Goal: Book appointment/travel/reservation

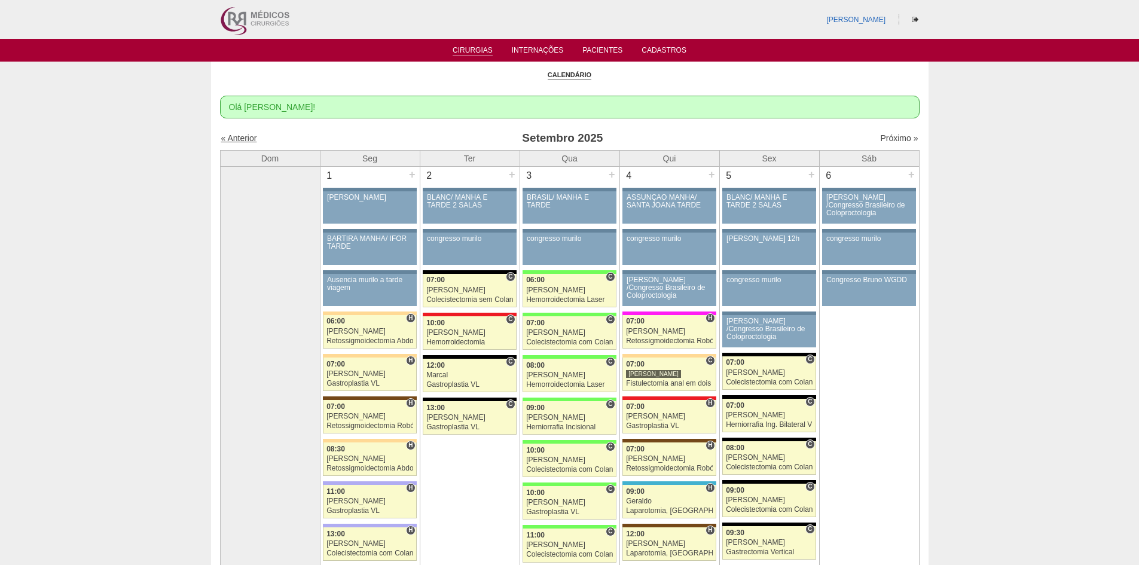
click at [243, 133] on div "« Anterior" at bounding box center [304, 138] width 167 height 12
click at [243, 136] on link "« Anterior" at bounding box center [239, 138] width 36 height 10
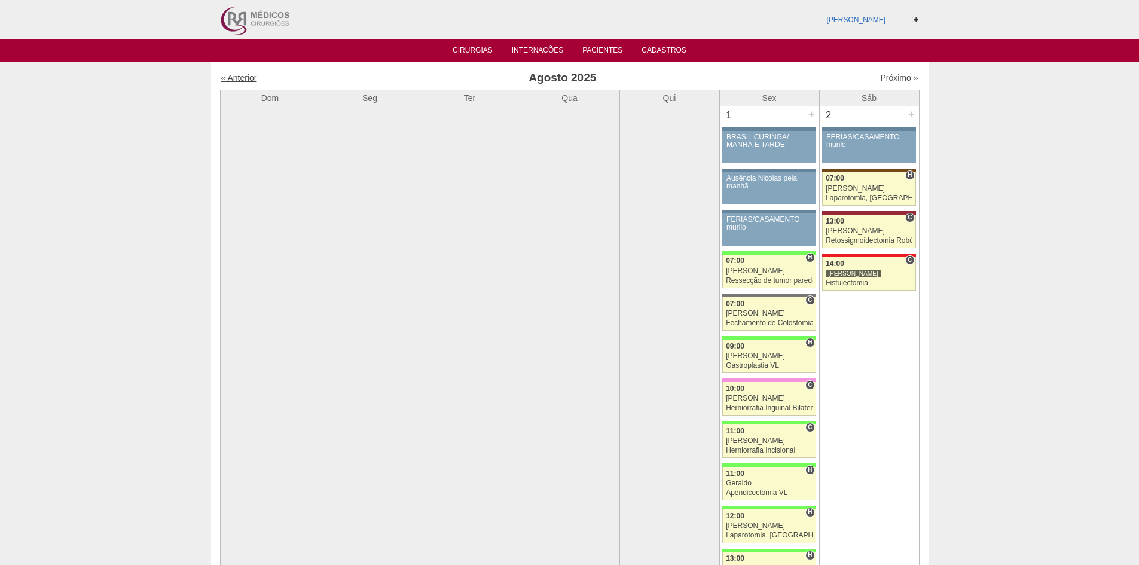
click at [242, 77] on link "« Anterior" at bounding box center [239, 78] width 36 height 10
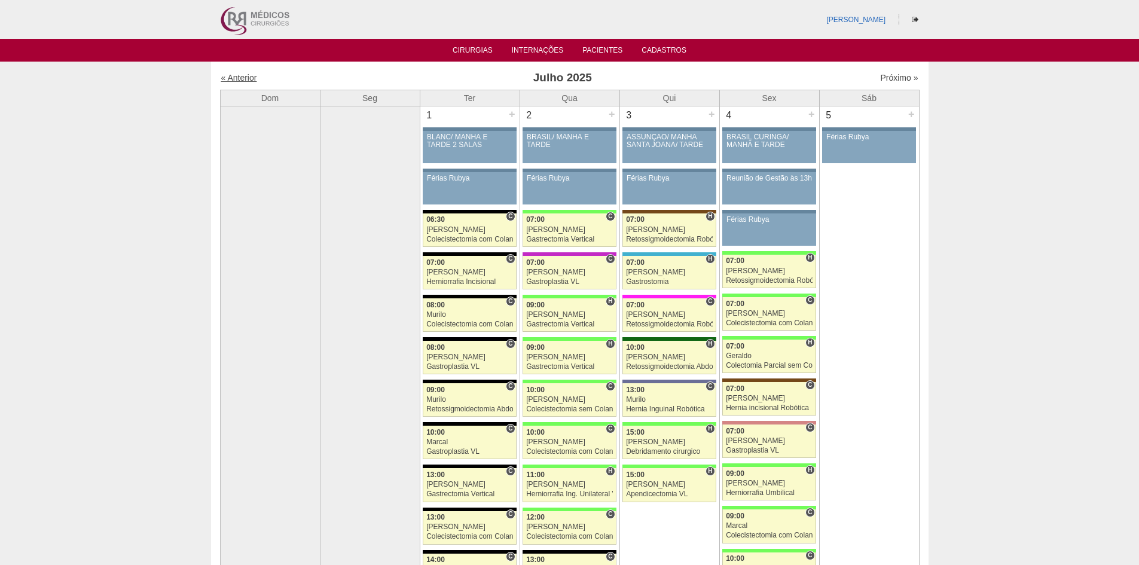
click at [239, 76] on link "« Anterior" at bounding box center [239, 78] width 36 height 10
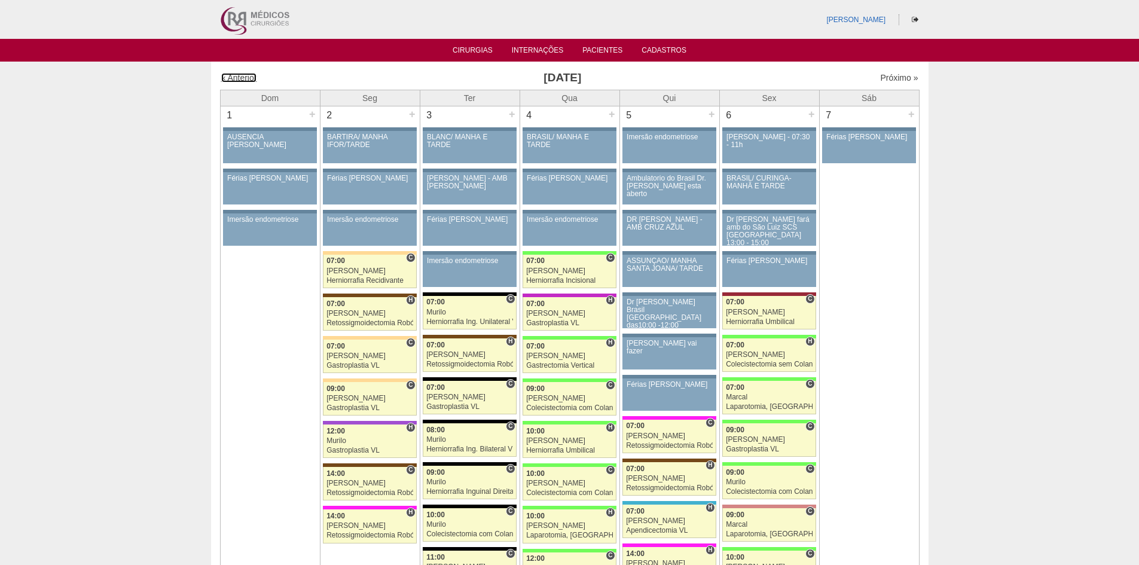
click at [239, 76] on link "« Anterior" at bounding box center [239, 78] width 36 height 10
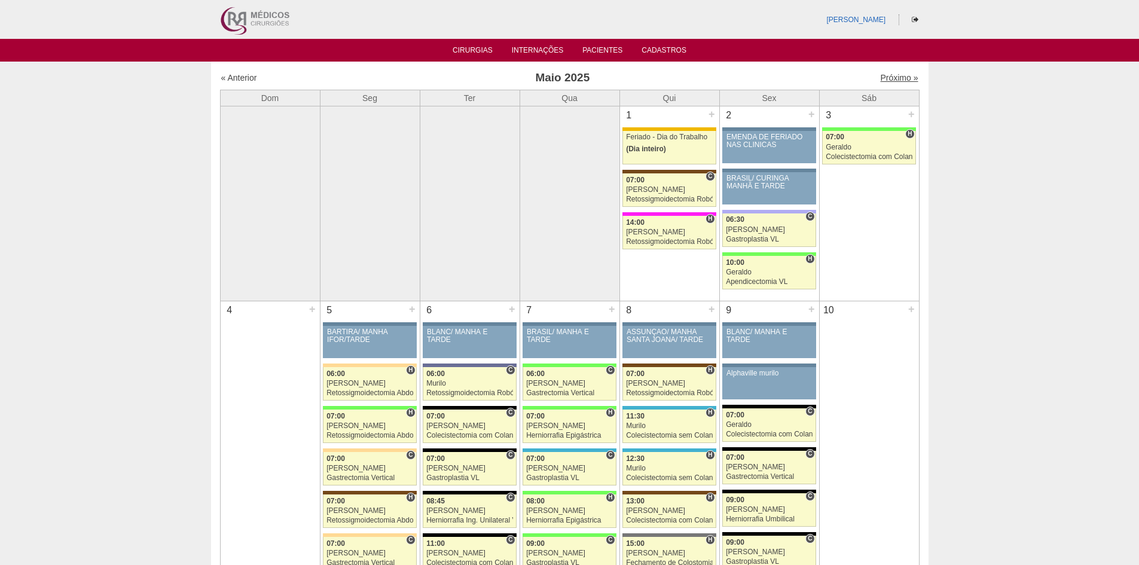
click at [896, 79] on link "Próximo »" at bounding box center [899, 78] width 38 height 10
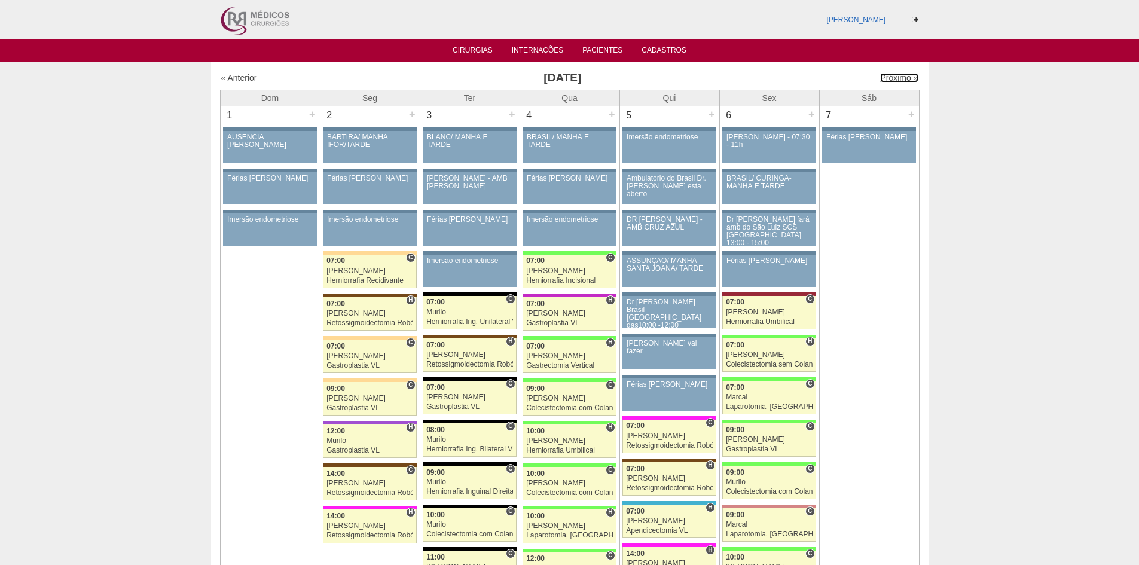
click at [896, 79] on link "Próximo »" at bounding box center [899, 78] width 38 height 10
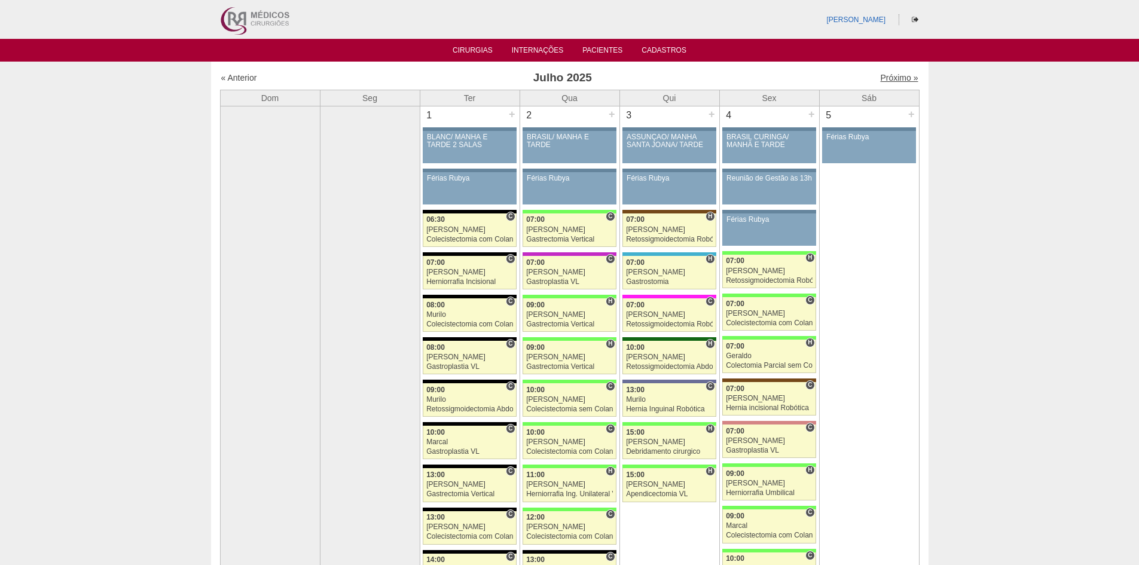
drag, startPoint x: 0, startPoint y: 0, endPoint x: 894, endPoint y: 79, distance: 897.4
click at [894, 79] on link "Próximo »" at bounding box center [899, 78] width 38 height 10
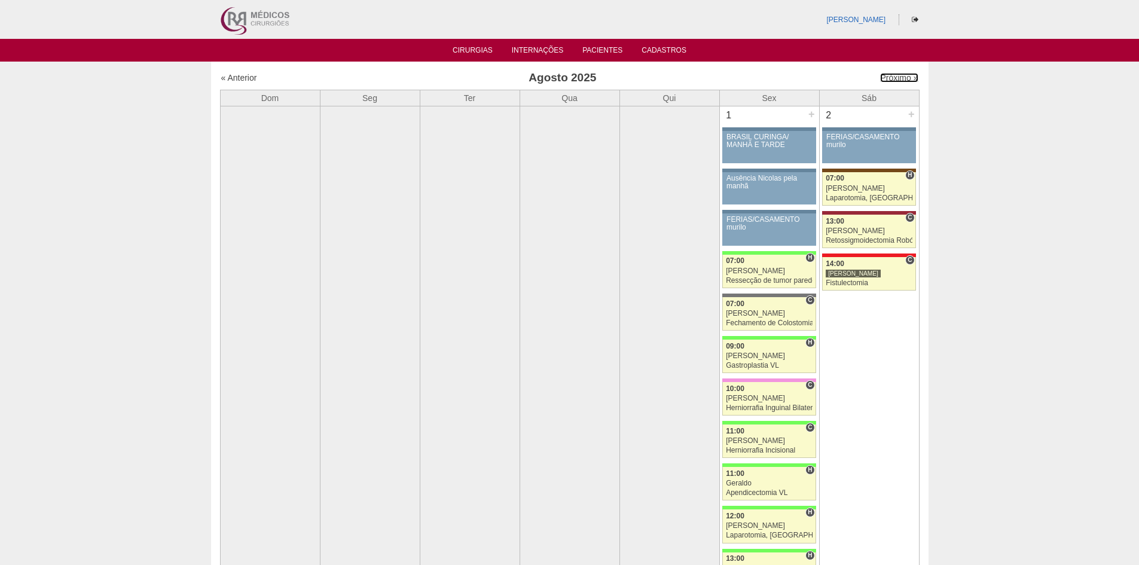
click at [894, 79] on link "Próximo »" at bounding box center [899, 78] width 38 height 10
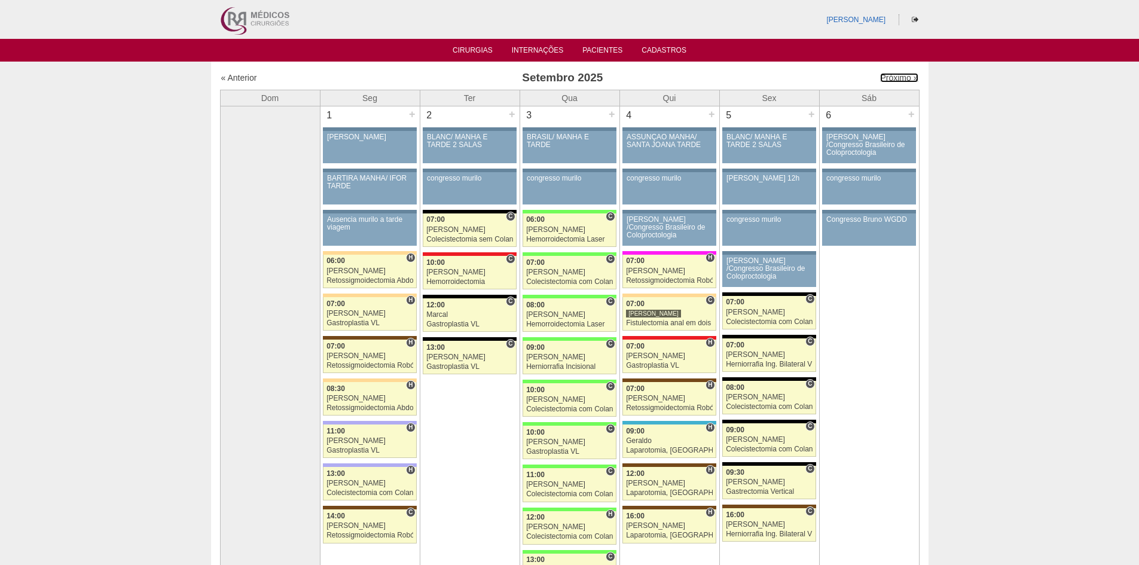
click at [894, 79] on link "Próximo »" at bounding box center [899, 78] width 38 height 10
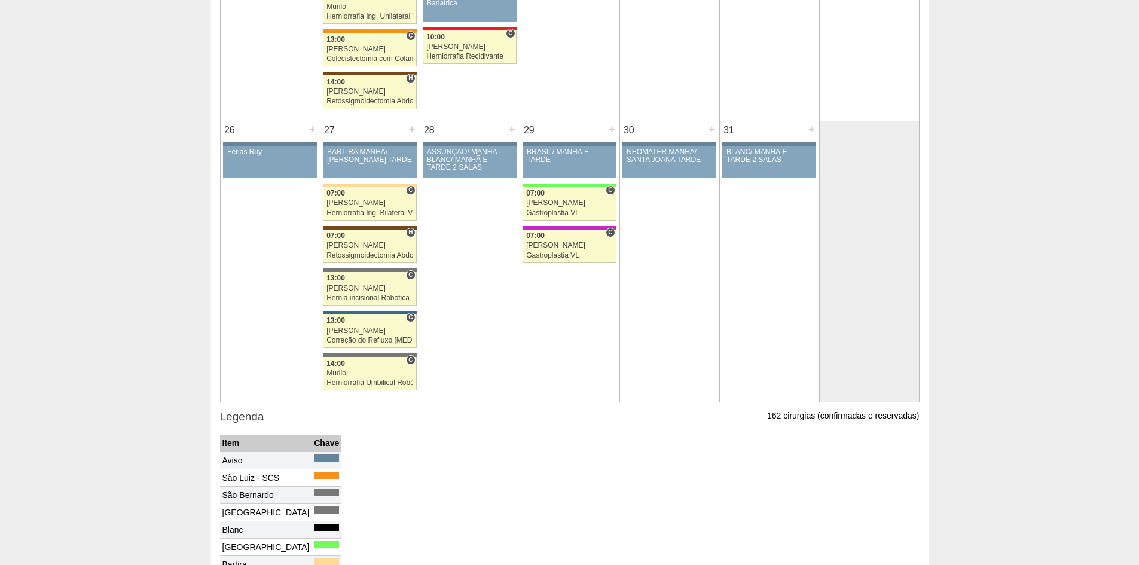
scroll to position [1315, 0]
click at [409, 129] on div "+" at bounding box center [412, 128] width 10 height 16
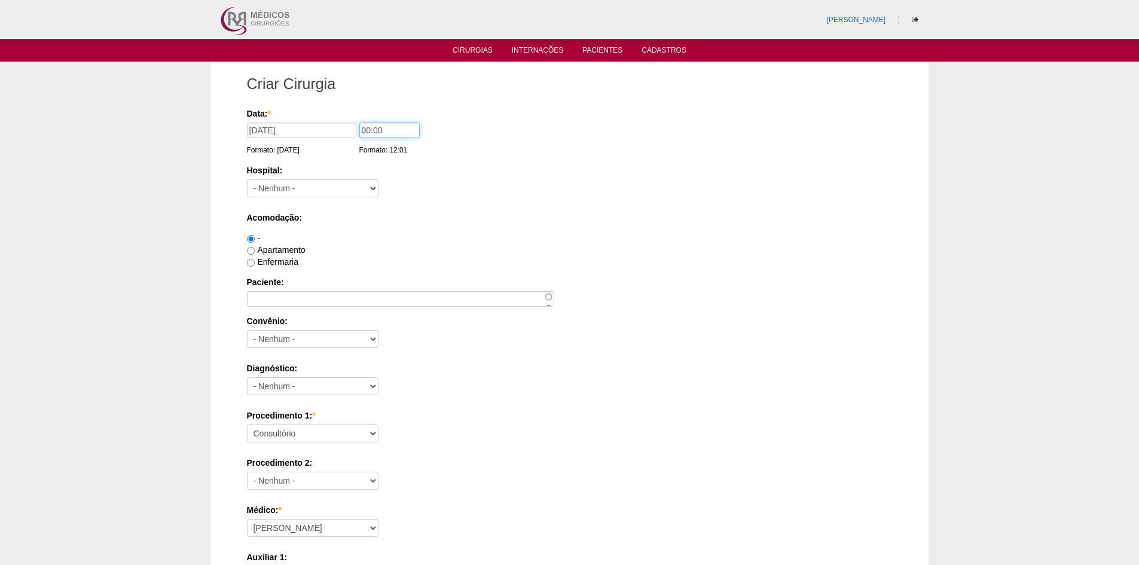
click at [366, 130] on input "00:00" at bounding box center [389, 131] width 60 height 16
type input "14:00"
click at [341, 192] on select "- [GEOGRAPHIC_DATA] - [DATE] [PERSON_NAME] Alvorada América Assunção Bartira Be…" at bounding box center [313, 188] width 132 height 18
select select "8"
click at [247, 179] on select "- [GEOGRAPHIC_DATA] - [DATE] [PERSON_NAME] Alvorada América Assunção Bartira Be…" at bounding box center [313, 188] width 132 height 18
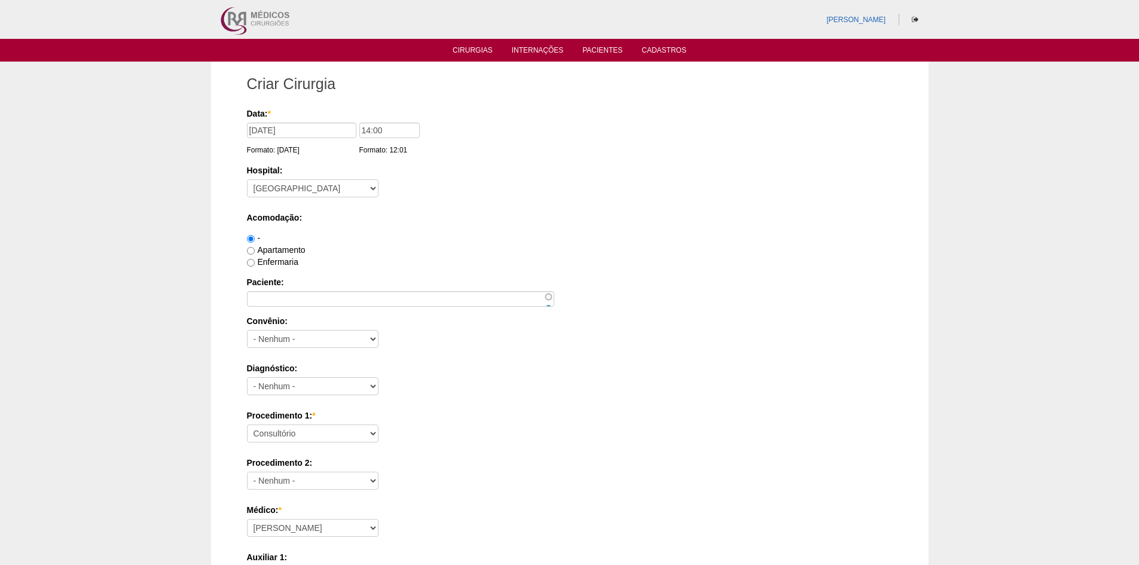
click at [566, 245] on div "Apartamento" at bounding box center [570, 250] width 646 height 12
click at [445, 303] on input "Paciente:" at bounding box center [400, 299] width 307 height 16
click at [477, 47] on link "Cirurgias" at bounding box center [473, 51] width 40 height 10
